Goal: Complete application form

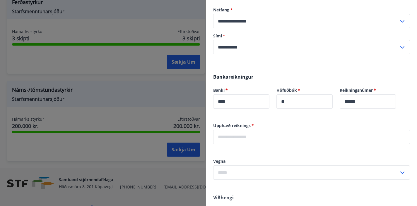
scroll to position [207, 0]
click at [250, 135] on input "text" at bounding box center [311, 137] width 197 height 14
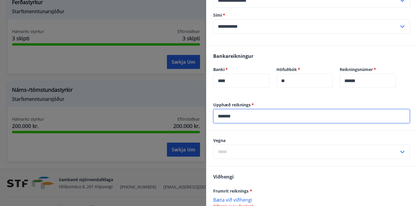
scroll to position [230, 0]
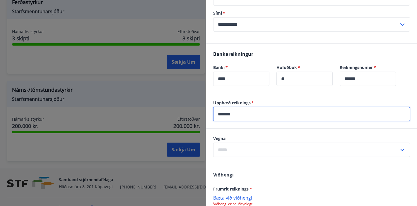
type input "*******"
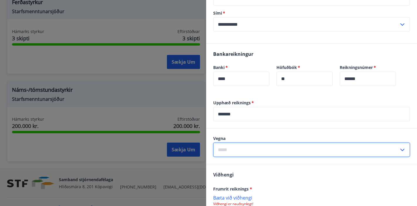
click at [259, 149] on input "text" at bounding box center [306, 150] width 186 height 14
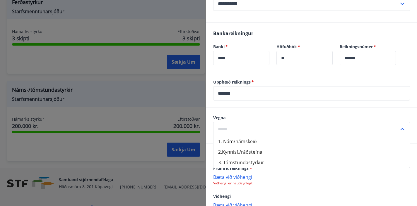
scroll to position [251, 0]
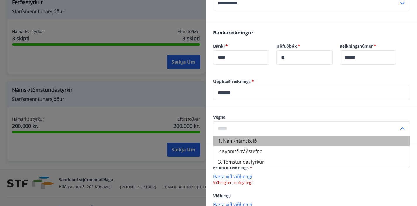
click at [256, 140] on li "1. Nám/námskeið" at bounding box center [311, 141] width 196 height 11
type input "**********"
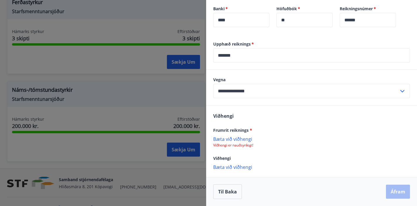
scroll to position [289, 0]
click at [244, 138] on p "Bæta við viðhengi" at bounding box center [311, 139] width 197 height 6
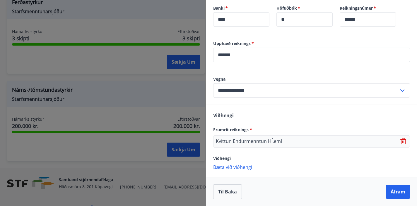
scroll to position [289, 0]
click at [393, 191] on button "Áfram" at bounding box center [398, 192] width 24 height 14
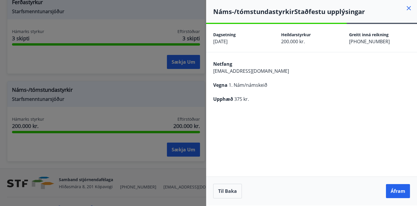
scroll to position [0, 0]
click at [233, 190] on button "Til baka" at bounding box center [227, 191] width 29 height 15
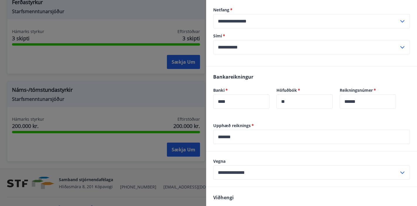
scroll to position [217, 0]
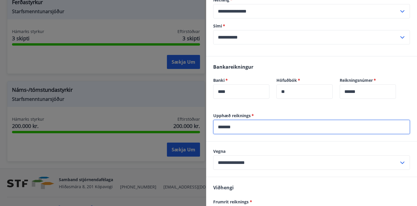
click at [250, 125] on input "*******" at bounding box center [311, 127] width 197 height 14
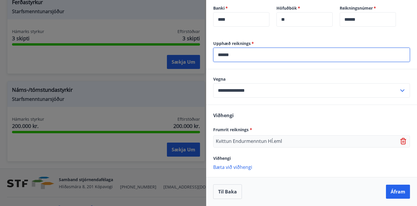
scroll to position [289, 0]
type input "******"
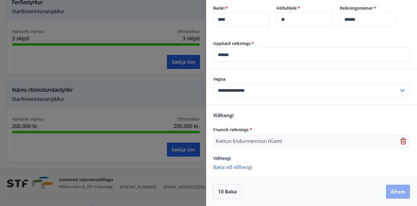
click at [402, 192] on button "Áfram" at bounding box center [398, 192] width 24 height 14
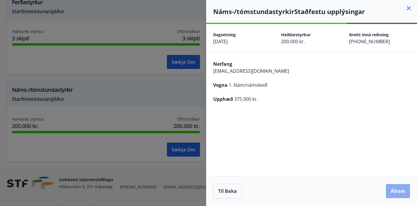
click at [396, 191] on button "Áfram" at bounding box center [398, 191] width 24 height 14
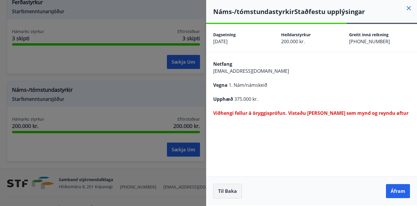
click at [232, 191] on button "Til baka" at bounding box center [227, 191] width 29 height 15
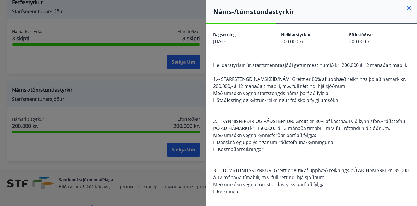
click at [409, 7] on icon at bounding box center [408, 8] width 7 height 7
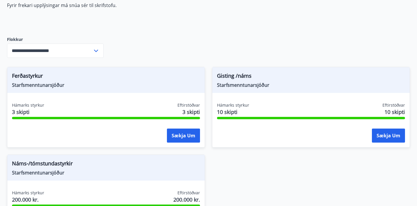
scroll to position [81, 0]
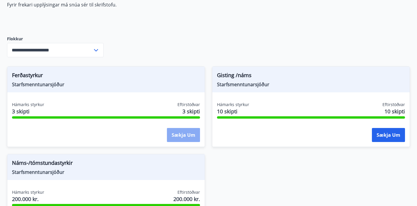
click at [179, 134] on button "Sækja um" at bounding box center [183, 135] width 33 height 14
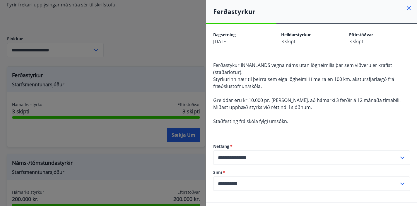
click at [408, 7] on icon at bounding box center [408, 8] width 7 height 7
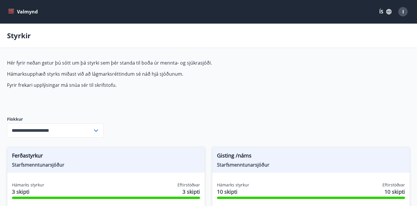
scroll to position [0, 0]
